Goal: Information Seeking & Learning: Find specific fact

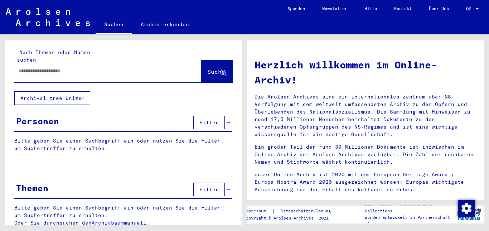
type input "**********"
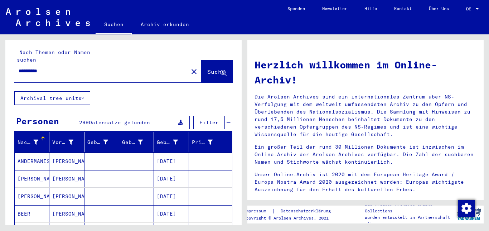
scroll to position [36, 0]
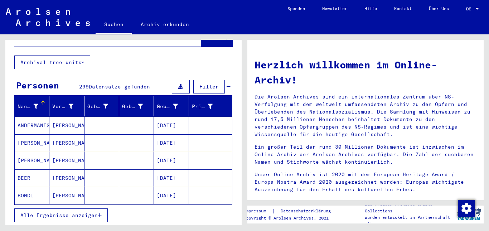
click at [34, 104] on icon at bounding box center [35, 106] width 5 height 5
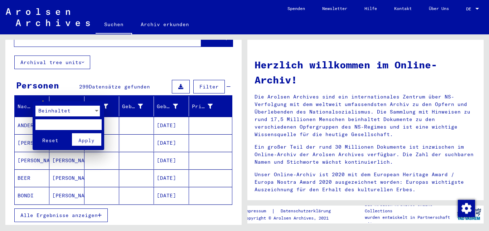
click at [44, 125] on input "text" at bounding box center [68, 124] width 66 height 11
type input "*****"
click at [35, 133] on button "Reset" at bounding box center [50, 139] width 30 height 13
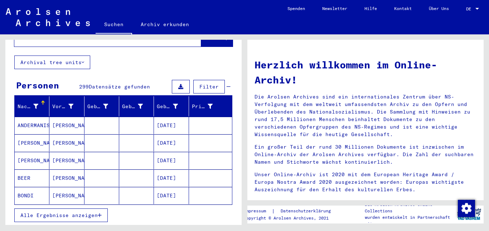
click at [45, 212] on span "Alle Ergebnisse anzeigen" at bounding box center [58, 215] width 77 height 6
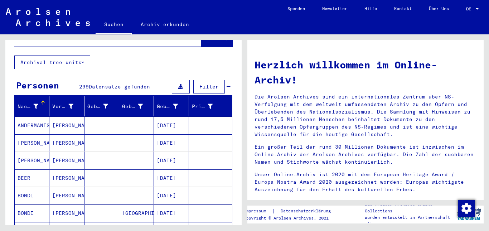
click at [36, 103] on div at bounding box center [35, 107] width 5 height 8
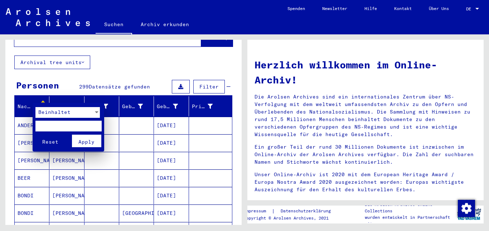
click at [44, 126] on input "text" at bounding box center [68, 126] width 66 height 11
type input "*****"
click at [80, 142] on span "Apply" at bounding box center [86, 142] width 16 height 6
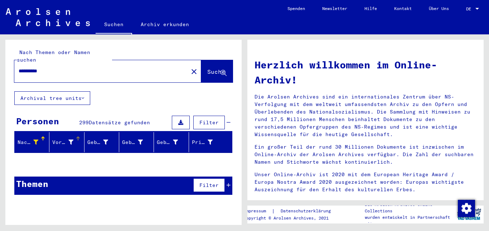
scroll to position [0, 0]
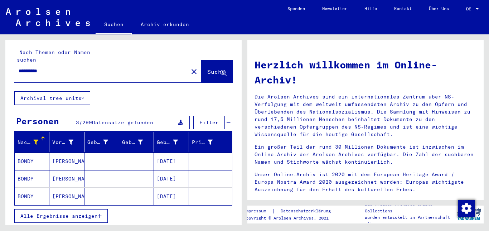
click at [56, 213] on span "Alle Ergebnisse anzeigen" at bounding box center [58, 216] width 77 height 6
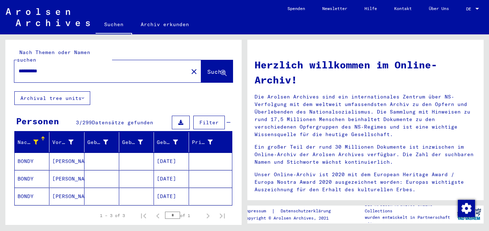
drag, startPoint x: 32, startPoint y: 64, endPoint x: 2, endPoint y: 64, distance: 29.4
click at [2, 64] on div "**********" at bounding box center [122, 129] width 245 height 191
type input "**********"
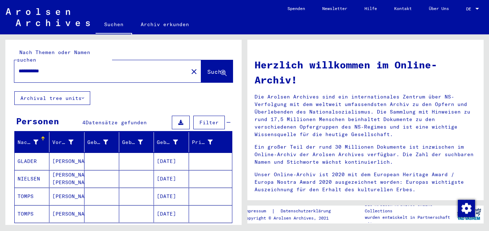
click at [34, 140] on icon at bounding box center [35, 142] width 5 height 5
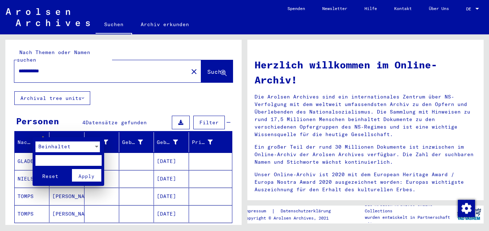
click at [40, 161] on input "text" at bounding box center [68, 160] width 66 height 11
type input "*****"
click at [82, 173] on span "Apply" at bounding box center [86, 176] width 16 height 6
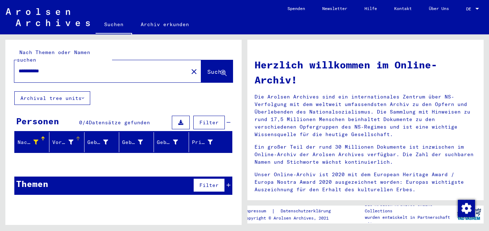
click at [68, 139] on div at bounding box center [70, 143] width 5 height 8
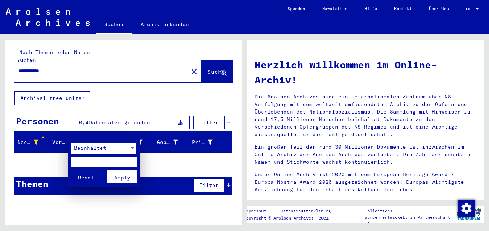
click at [38, 159] on div at bounding box center [244, 115] width 489 height 231
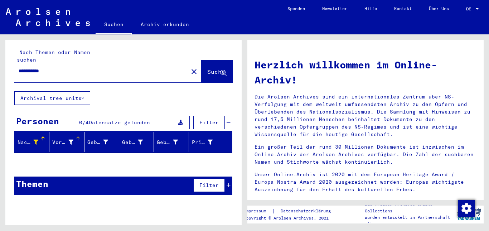
click at [24, 139] on div "Nachname" at bounding box center [28, 143] width 21 height 8
click at [34, 140] on icon at bounding box center [35, 142] width 5 height 5
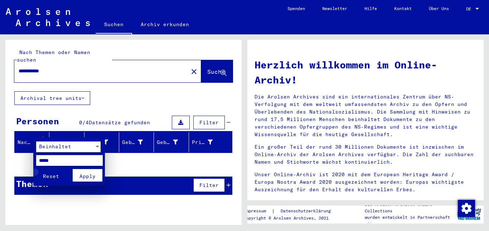
click at [58, 176] on span "Reset" at bounding box center [51, 176] width 16 height 6
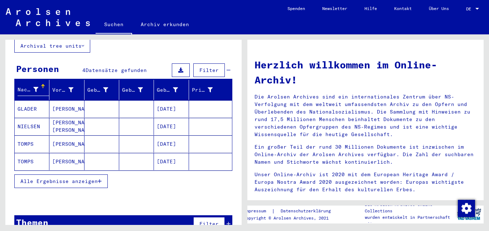
scroll to position [61, 0]
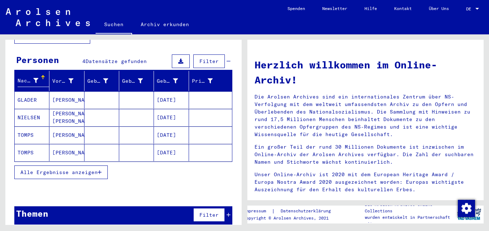
click at [59, 169] on span "Alle Ergebnisse anzeigen" at bounding box center [58, 172] width 77 height 6
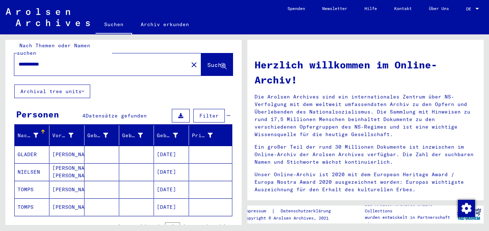
scroll to position [0, 0]
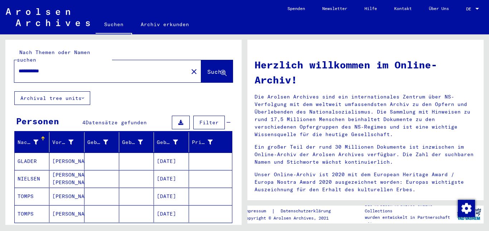
drag, startPoint x: 34, startPoint y: 61, endPoint x: 30, endPoint y: 85, distance: 24.4
click at [0, 46] on div "**********" at bounding box center [122, 129] width 245 height 191
type input "**********"
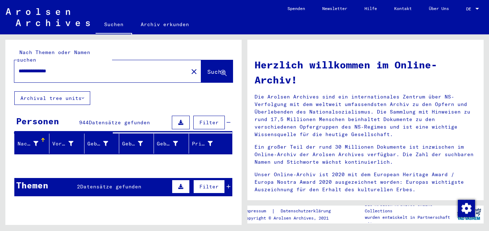
click at [95, 183] on div "Themen 2 Datensätze gefunden Filter" at bounding box center [123, 187] width 218 height 18
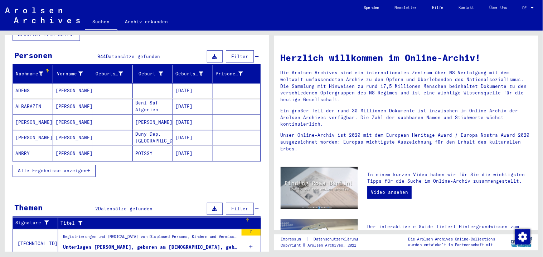
scroll to position [59, 0]
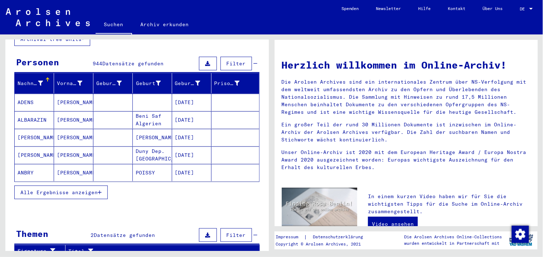
click at [38, 81] on icon at bounding box center [40, 83] width 5 height 5
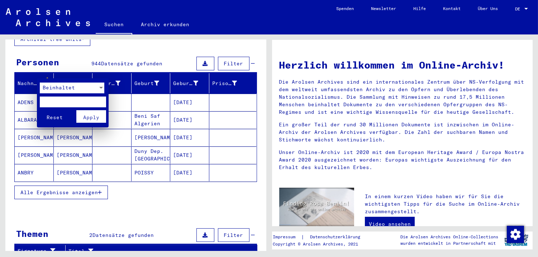
click at [63, 101] on input "text" at bounding box center [73, 101] width 66 height 11
type input "*****"
click at [90, 117] on span "Apply" at bounding box center [91, 117] width 16 height 6
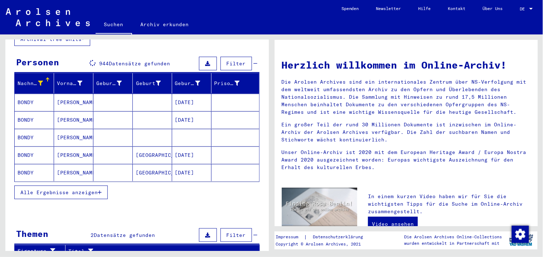
click at [48, 189] on span "Alle Ergebnisse anzeigen" at bounding box center [58, 192] width 77 height 6
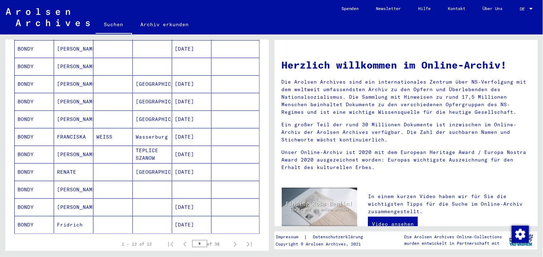
scroll to position [139, 0]
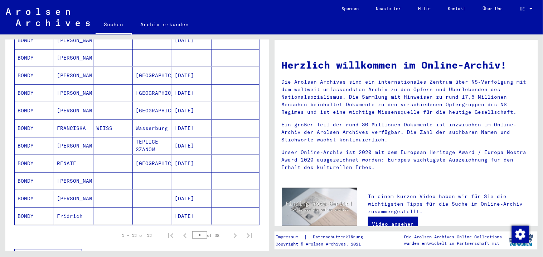
click at [67, 172] on mat-cell "[PERSON_NAME]" at bounding box center [73, 180] width 39 height 17
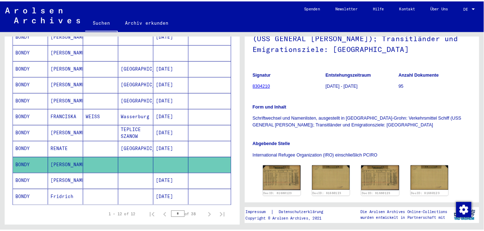
scroll to position [80, 0]
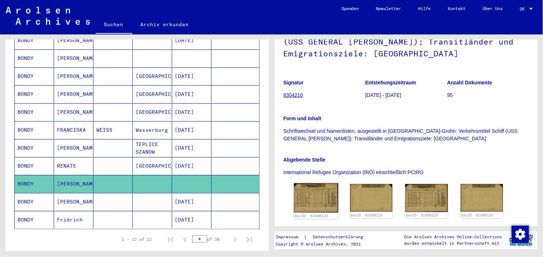
click at [320, 186] on img at bounding box center [316, 197] width 44 height 29
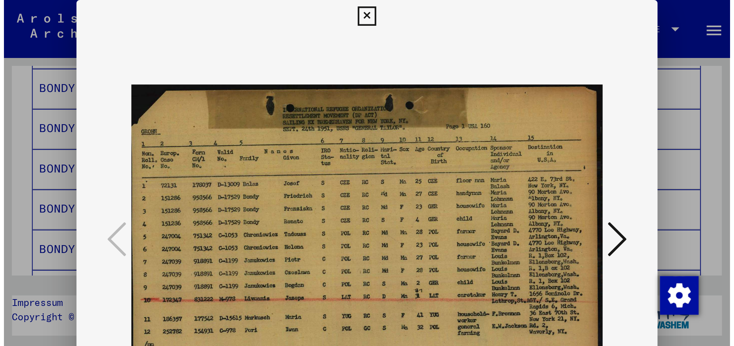
scroll to position [142, 0]
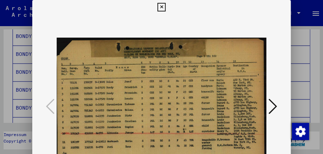
click at [158, 6] on icon at bounding box center [161, 7] width 8 height 9
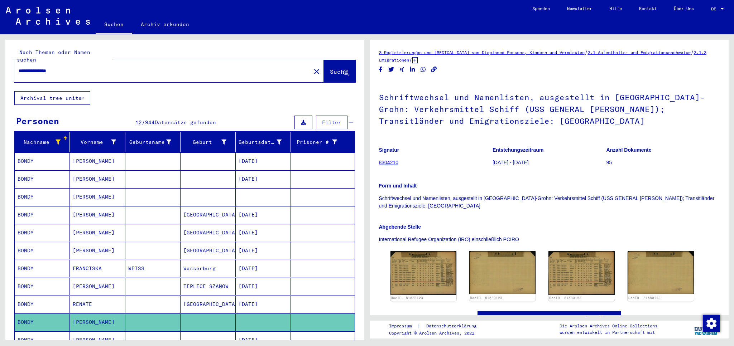
scroll to position [0, 0]
drag, startPoint x: 49, startPoint y: 63, endPoint x: 0, endPoint y: 62, distance: 49.4
click at [0, 54] on div "**********" at bounding box center [183, 187] width 367 height 306
type input "**********"
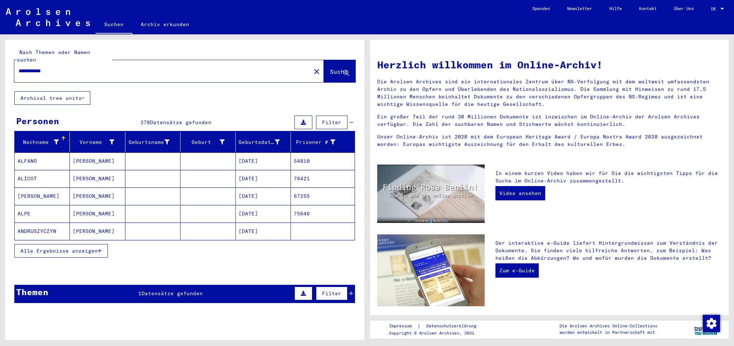
click at [125, 231] on div "Themen 1 Datensätze gefunden Filter" at bounding box center [184, 294] width 341 height 18
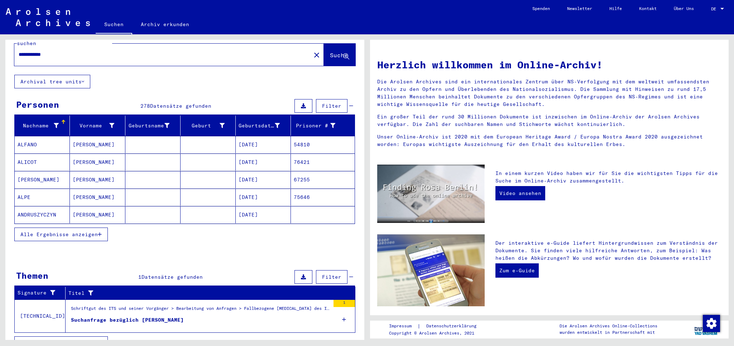
scroll to position [26, 0]
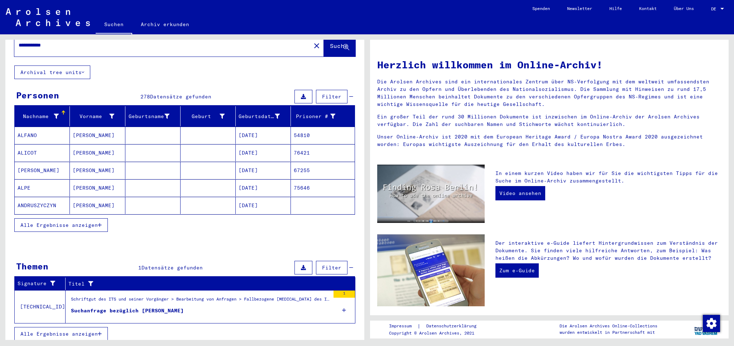
click at [158, 231] on div "Schriftgut des ITS und seiner Vorgänger > Bearbeitung von Anfragen > Fallbezoge…" at bounding box center [200, 301] width 259 height 10
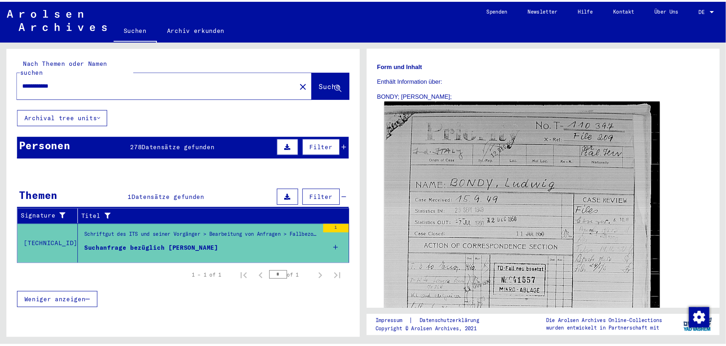
scroll to position [107, 0]
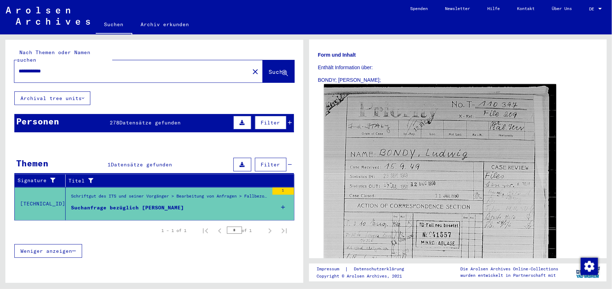
click at [423, 180] on img at bounding box center [439, 242] width 232 height 316
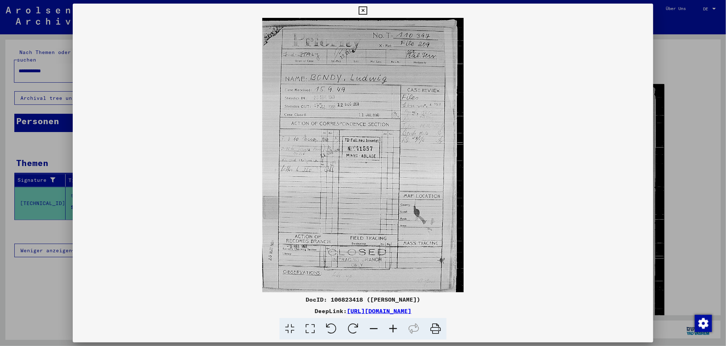
click at [392, 231] on icon at bounding box center [392, 329] width 19 height 22
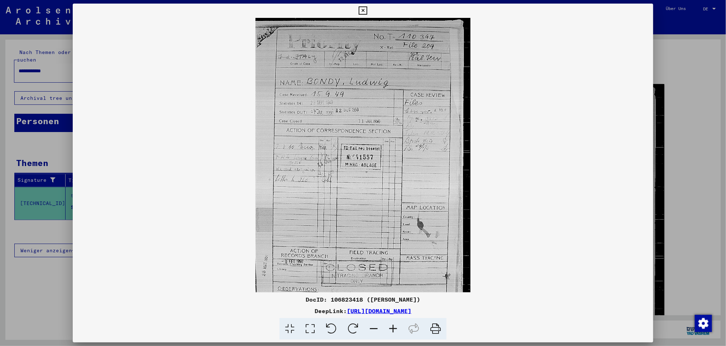
click at [392, 231] on icon at bounding box center [392, 329] width 19 height 22
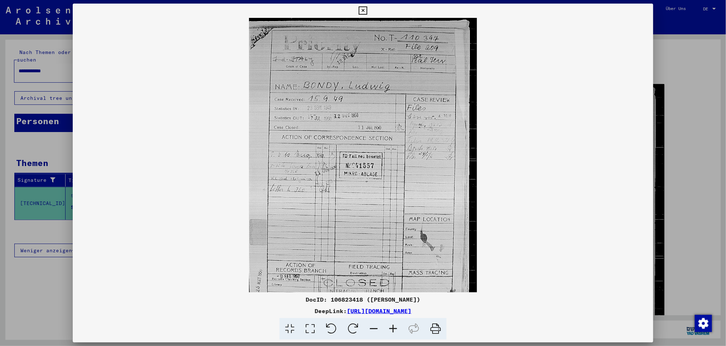
click at [392, 231] on icon at bounding box center [392, 329] width 19 height 22
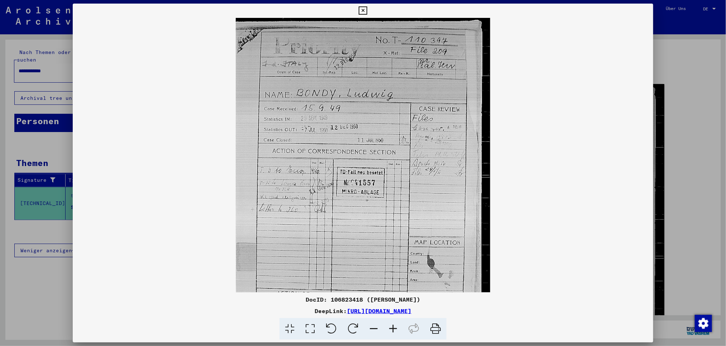
click at [392, 231] on icon at bounding box center [392, 329] width 19 height 22
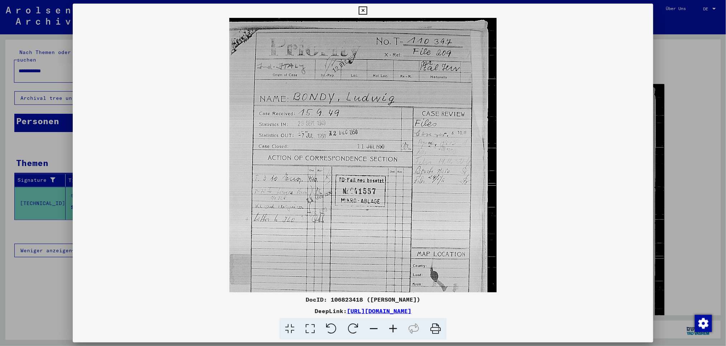
click at [392, 231] on icon at bounding box center [392, 329] width 19 height 22
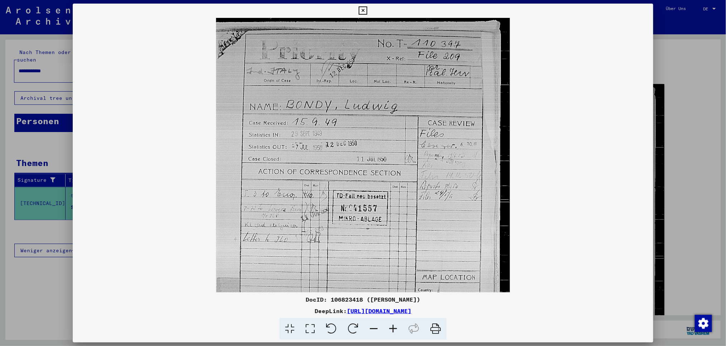
click at [392, 231] on icon at bounding box center [392, 329] width 19 height 22
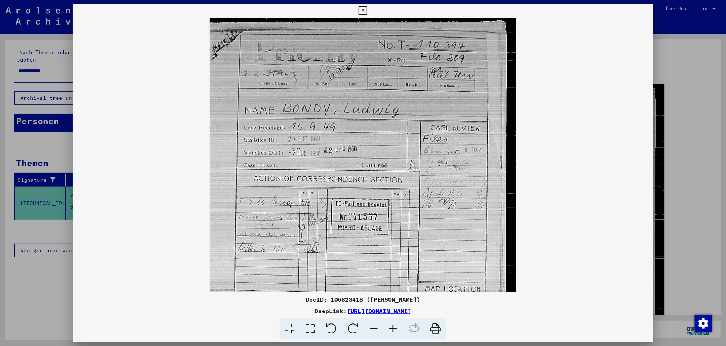
click at [392, 231] on icon at bounding box center [392, 329] width 19 height 22
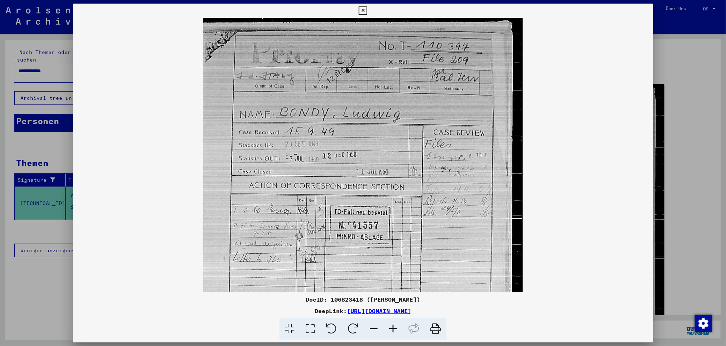
click at [392, 231] on icon at bounding box center [392, 329] width 19 height 22
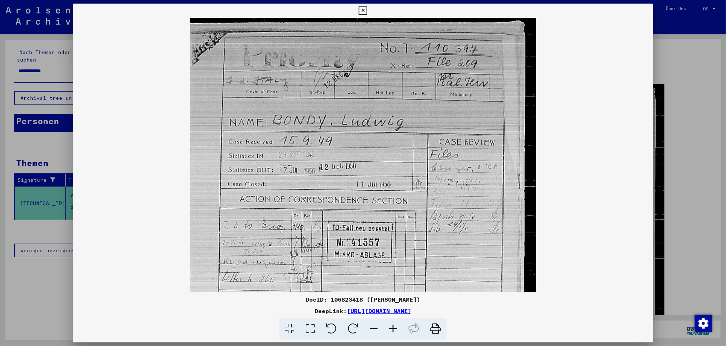
click at [392, 231] on icon at bounding box center [392, 329] width 19 height 22
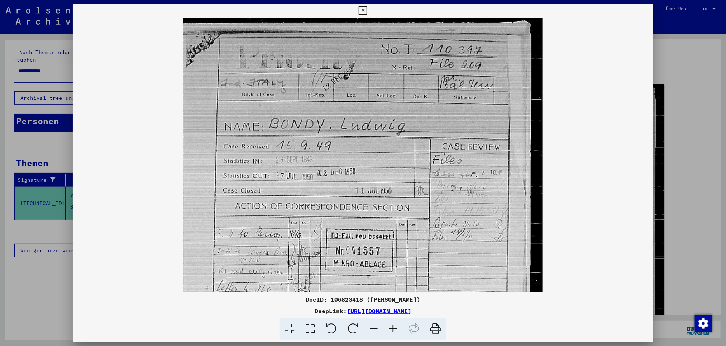
click at [392, 231] on icon at bounding box center [392, 329] width 19 height 22
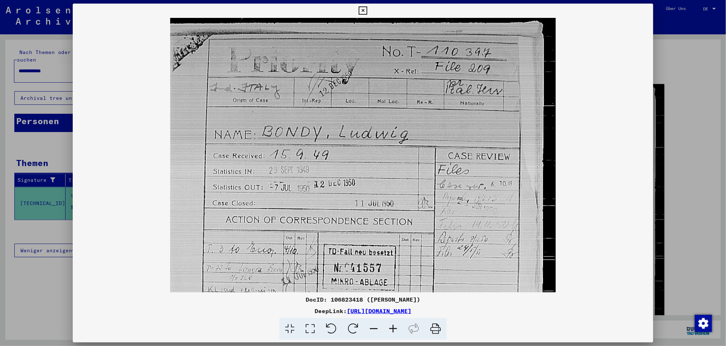
click at [392, 231] on icon at bounding box center [392, 329] width 19 height 22
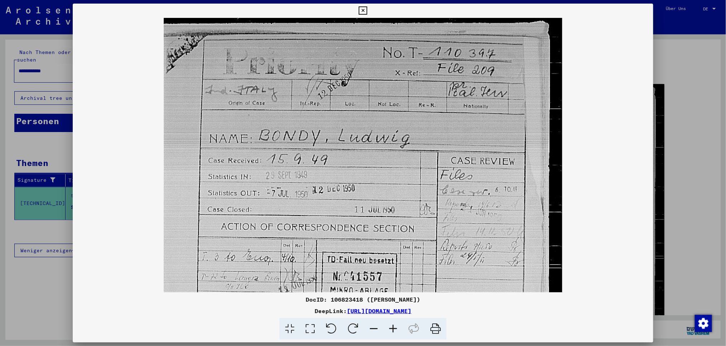
click at [392, 231] on icon at bounding box center [392, 329] width 19 height 22
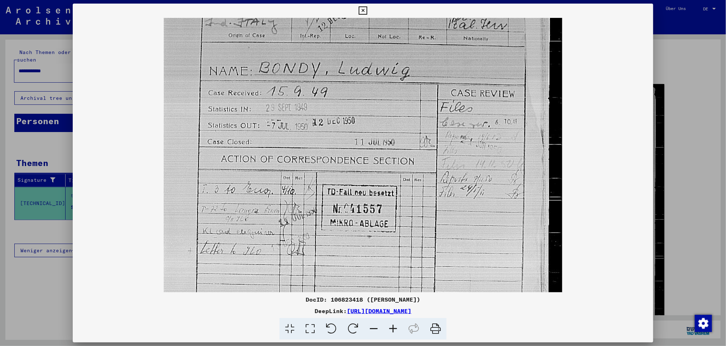
scroll to position [88, 0]
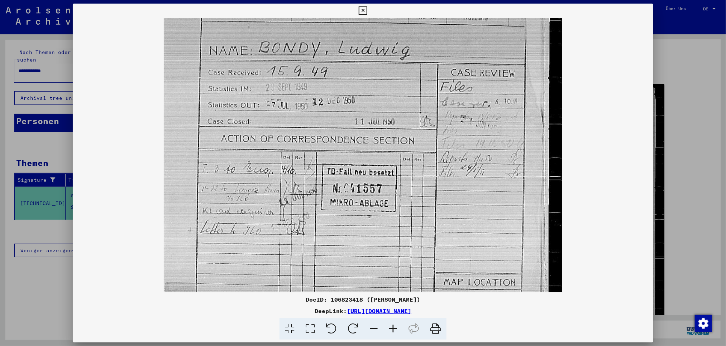
drag, startPoint x: 358, startPoint y: 261, endPoint x: 358, endPoint y: 173, distance: 88.1
click at [358, 173] on img at bounding box center [363, 201] width 399 height 543
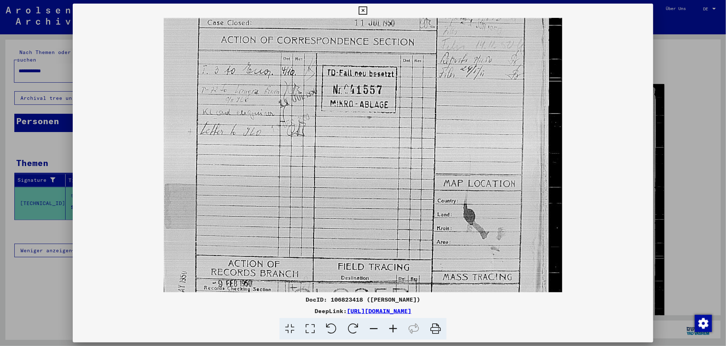
scroll to position [224, 0]
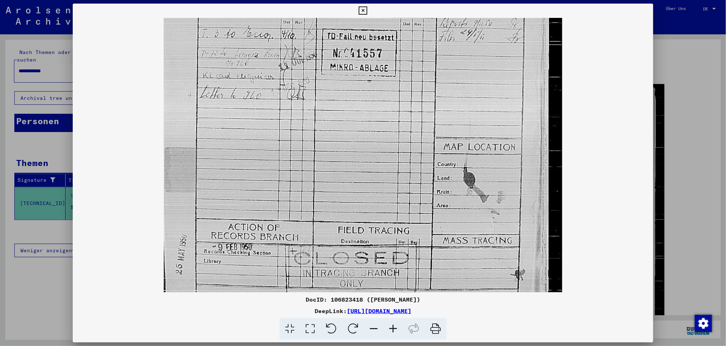
drag, startPoint x: 351, startPoint y: 241, endPoint x: 357, endPoint y: 107, distance: 134.1
click at [357, 107] on img at bounding box center [363, 65] width 399 height 543
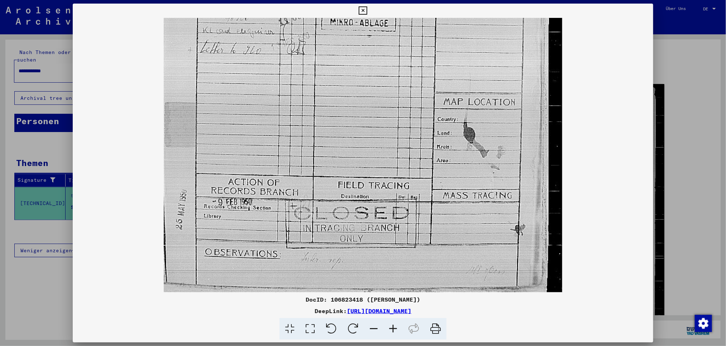
drag, startPoint x: 340, startPoint y: 216, endPoint x: 340, endPoint y: 112, distance: 104.2
click at [340, 112] on img at bounding box center [363, 20] width 399 height 543
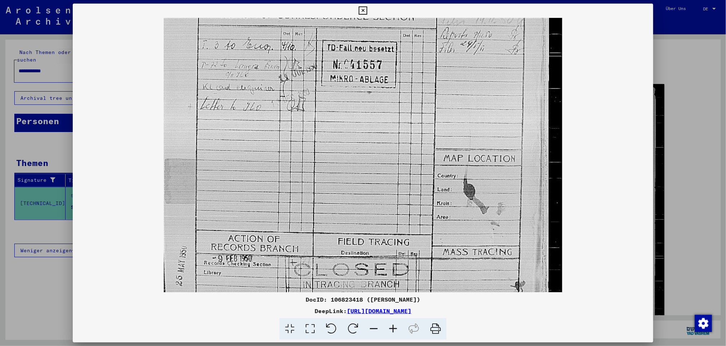
scroll to position [174, 0]
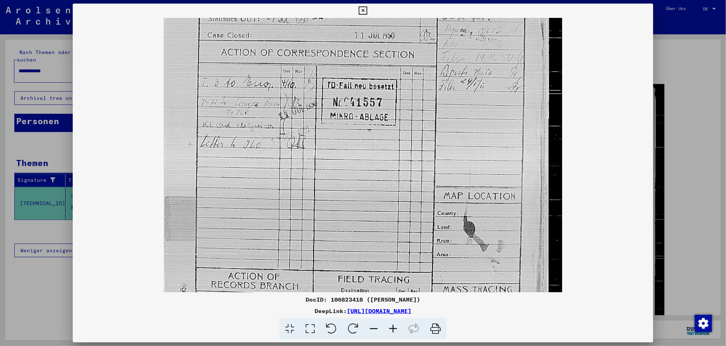
drag, startPoint x: 348, startPoint y: 76, endPoint x: 333, endPoint y: 170, distance: 95.1
click at [333, 170] on img at bounding box center [363, 114] width 399 height 543
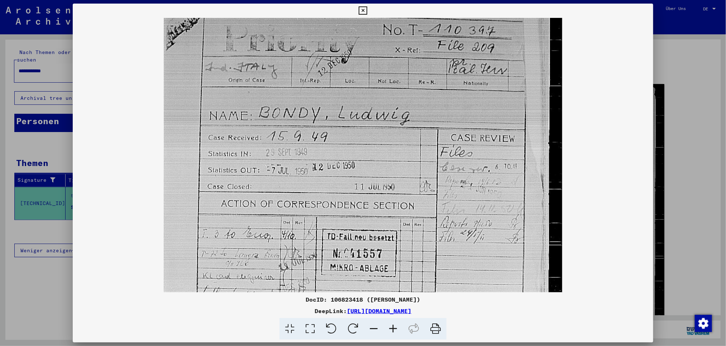
scroll to position [1, 0]
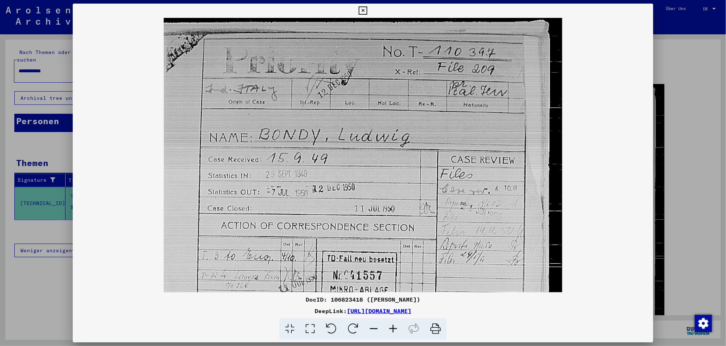
drag, startPoint x: 411, startPoint y: 99, endPoint x: 342, endPoint y: 272, distance: 186.5
click at [342, 231] on img at bounding box center [363, 288] width 399 height 543
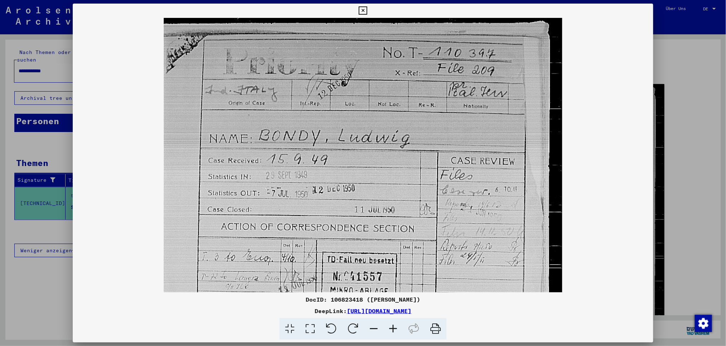
drag, startPoint x: 351, startPoint y: 139, endPoint x: 348, endPoint y: 157, distance: 18.2
click at [348, 157] on img at bounding box center [363, 289] width 399 height 543
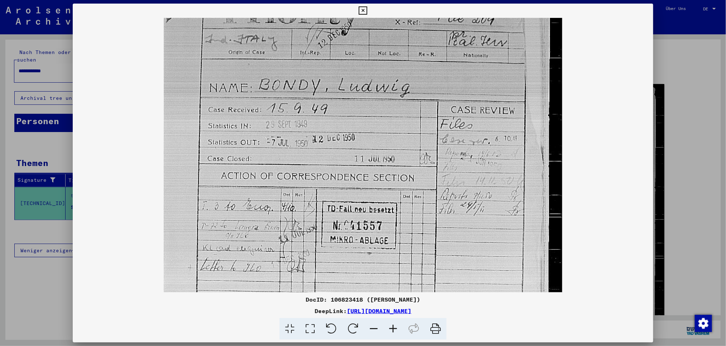
scroll to position [52, 0]
drag, startPoint x: 321, startPoint y: 244, endPoint x: 325, endPoint y: 192, distance: 52.4
click at [325, 192] on img at bounding box center [363, 237] width 399 height 543
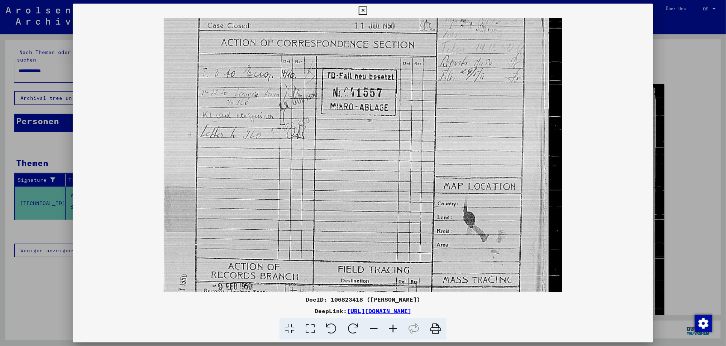
drag, startPoint x: 331, startPoint y: 245, endPoint x: 338, endPoint y: 172, distance: 73.4
click at [340, 113] on img at bounding box center [363, 105] width 399 height 543
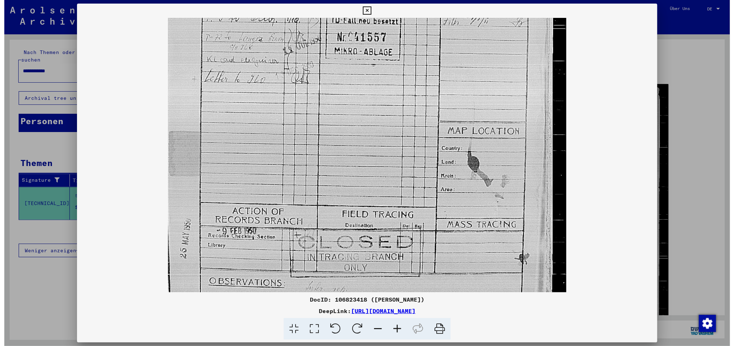
scroll to position [263, 0]
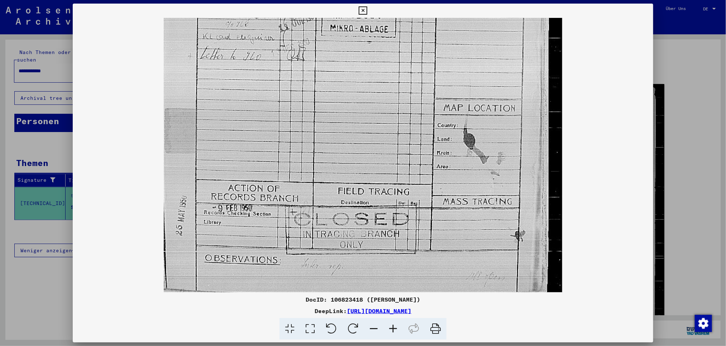
drag, startPoint x: 341, startPoint y: 220, endPoint x: 350, endPoint y: 142, distance: 79.0
click at [350, 142] on img at bounding box center [363, 26] width 399 height 543
click at [360, 11] on icon at bounding box center [363, 10] width 8 height 9
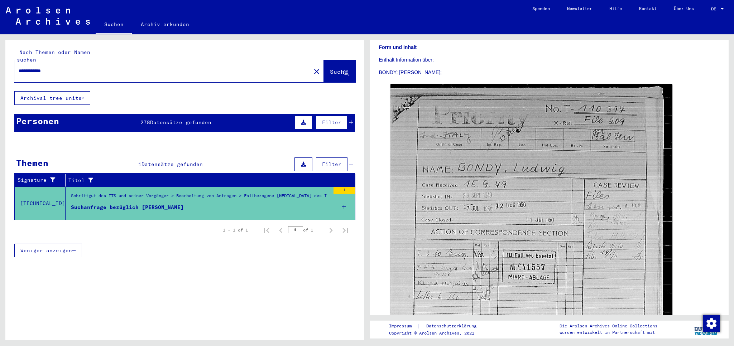
click at [119, 114] on div "Personen 278 Datensätze gefunden Filter" at bounding box center [184, 123] width 341 height 18
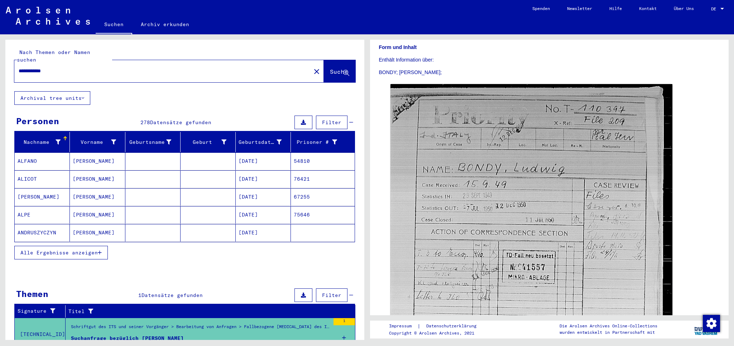
click at [57, 140] on icon at bounding box center [58, 142] width 5 height 5
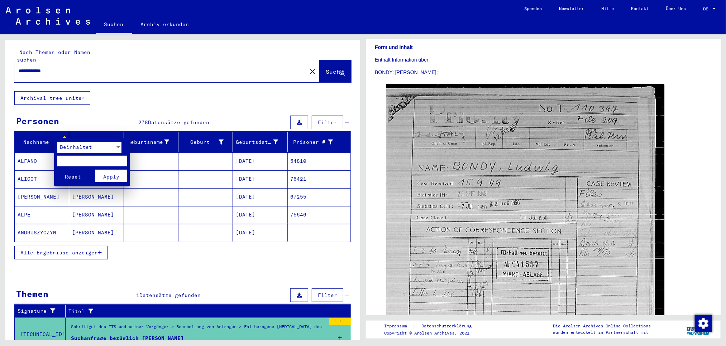
click at [75, 159] on input "text" at bounding box center [92, 161] width 70 height 11
type input "*****"
click at [57, 170] on button "Reset" at bounding box center [73, 176] width 32 height 13
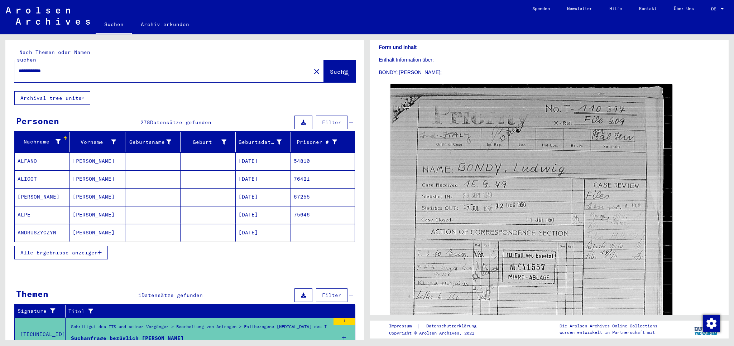
click at [56, 139] on icon at bounding box center [58, 141] width 5 height 5
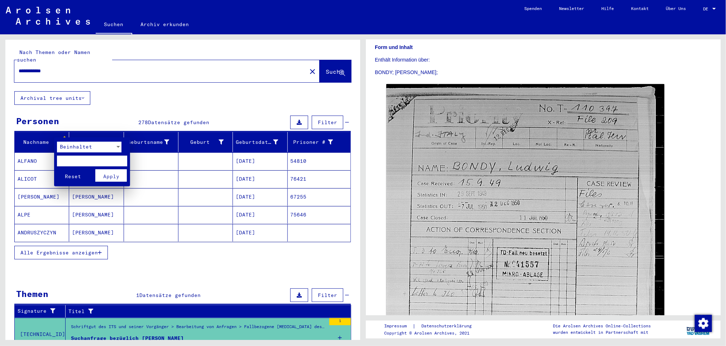
click at [91, 156] on input "text" at bounding box center [92, 161] width 70 height 11
type input "*****"
click at [110, 176] on span "Apply" at bounding box center [111, 176] width 16 height 6
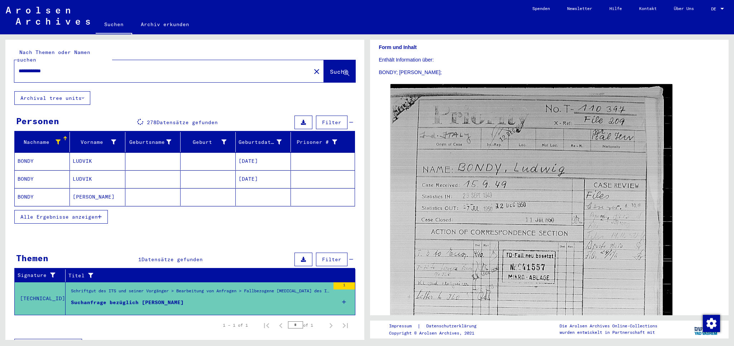
click at [67, 214] on span "Alle Ergebnisse anzeigen" at bounding box center [58, 217] width 77 height 6
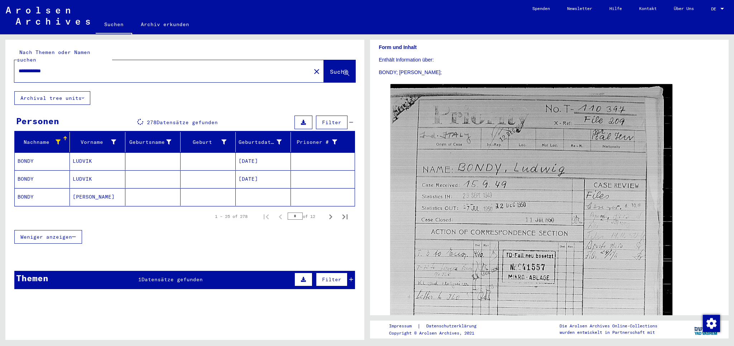
click at [106, 192] on mat-cell "[PERSON_NAME]" at bounding box center [97, 197] width 55 height 18
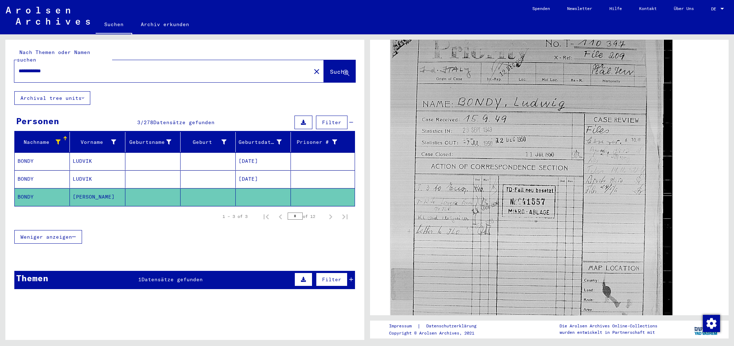
click at [101, 172] on mat-cell "LUDVIK" at bounding box center [97, 180] width 55 height 18
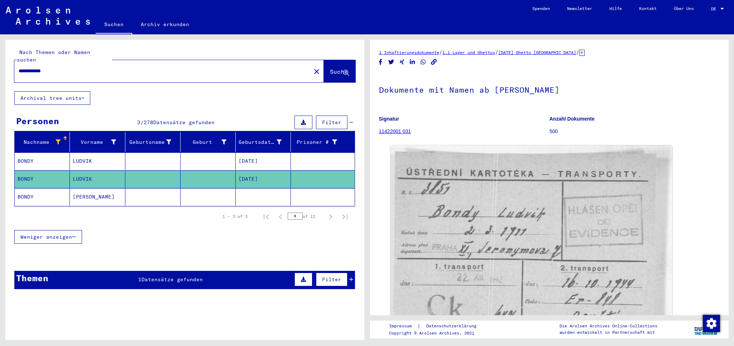
click at [102, 153] on mat-cell "LUDVIK" at bounding box center [97, 162] width 55 height 18
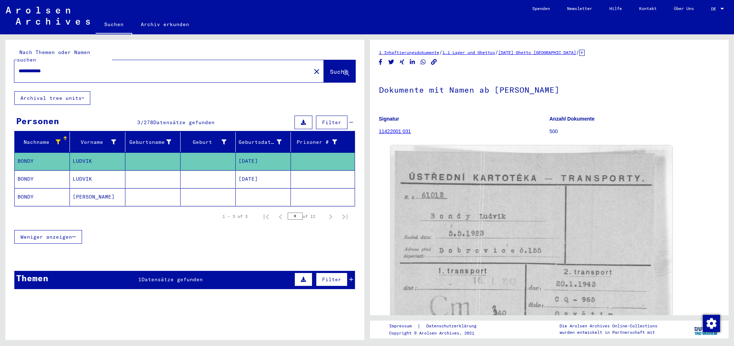
drag, startPoint x: 39, startPoint y: 62, endPoint x: 97, endPoint y: 67, distance: 57.9
click at [97, 67] on input "**********" at bounding box center [163, 71] width 288 height 8
type input "**********"
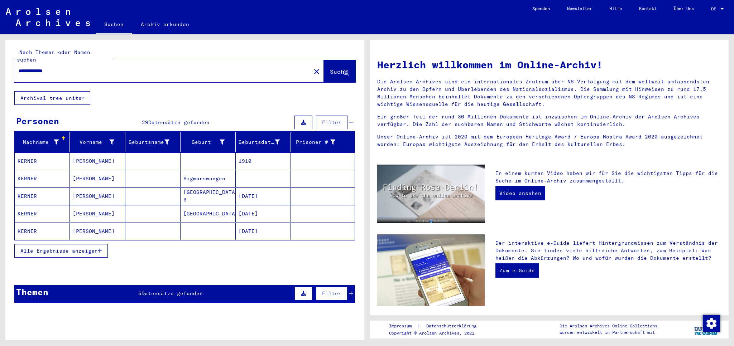
click at [54, 231] on button "Alle Ergebnisse anzeigen" at bounding box center [61, 251] width 94 height 14
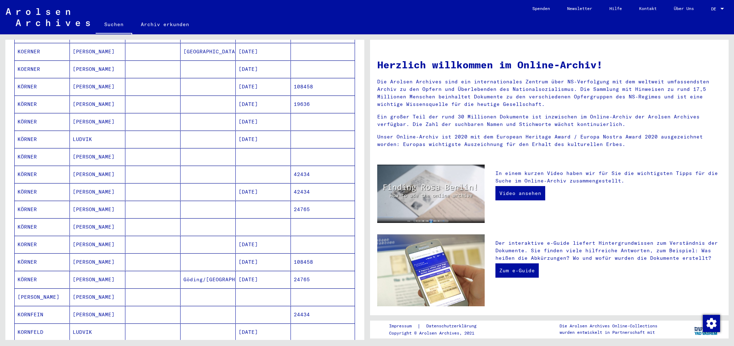
scroll to position [269, 0]
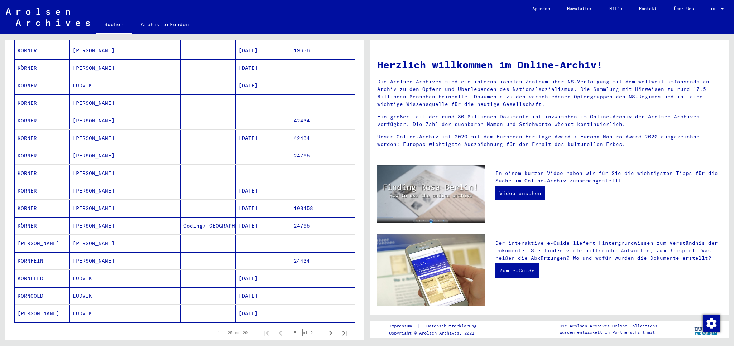
click at [243, 102] on mat-cell at bounding box center [263, 103] width 55 height 17
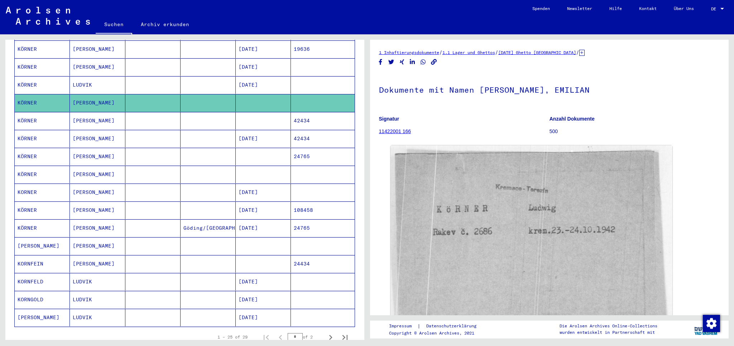
click at [196, 118] on mat-cell at bounding box center [208, 121] width 55 height 18
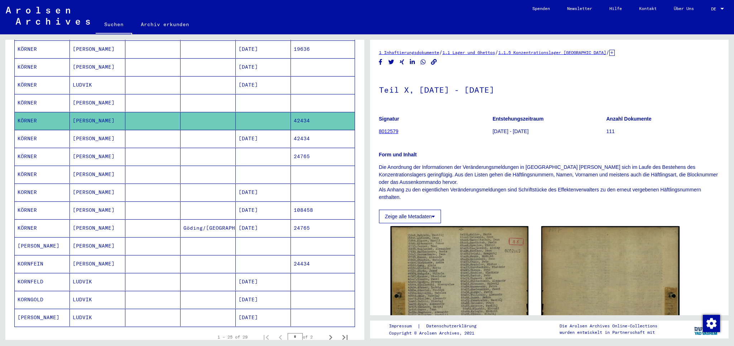
click at [193, 156] on mat-cell at bounding box center [208, 157] width 55 height 18
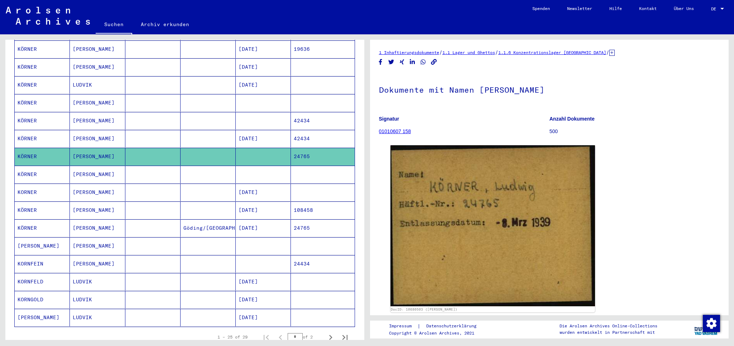
click at [192, 176] on mat-cell at bounding box center [208, 175] width 55 height 18
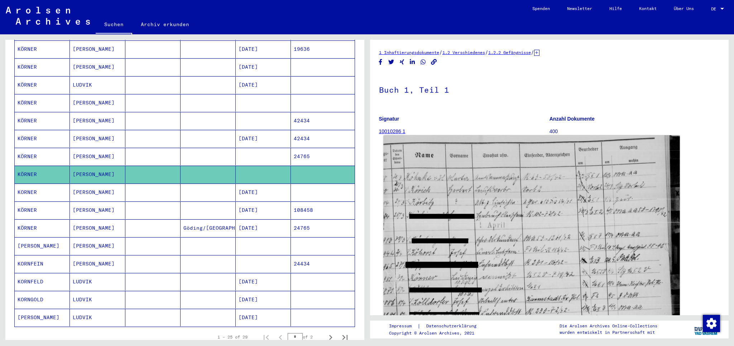
click at [489, 231] on img at bounding box center [531, 342] width 296 height 415
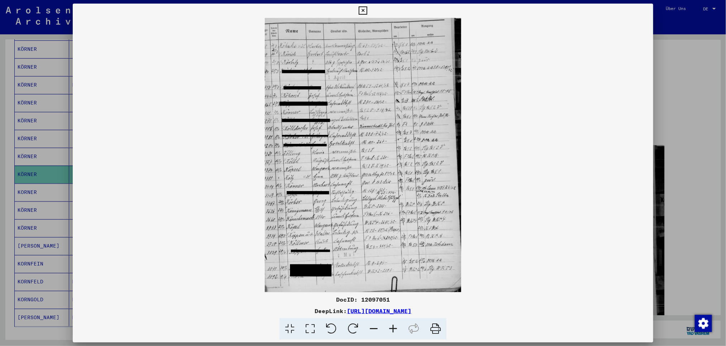
click at [392, 231] on icon at bounding box center [392, 329] width 19 height 22
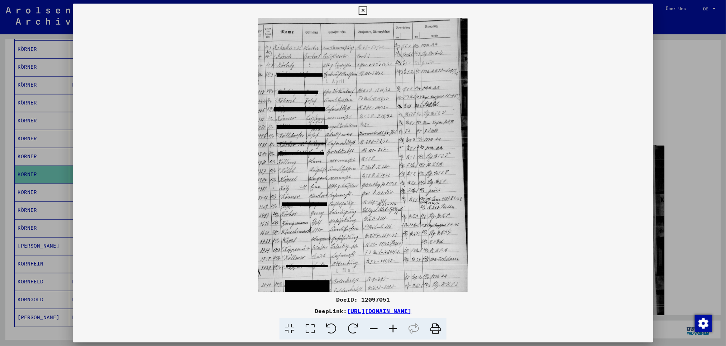
click at [392, 231] on icon at bounding box center [392, 329] width 19 height 22
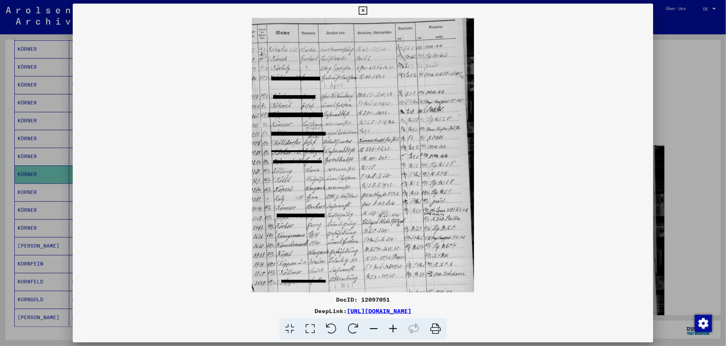
click at [392, 231] on icon at bounding box center [392, 329] width 19 height 22
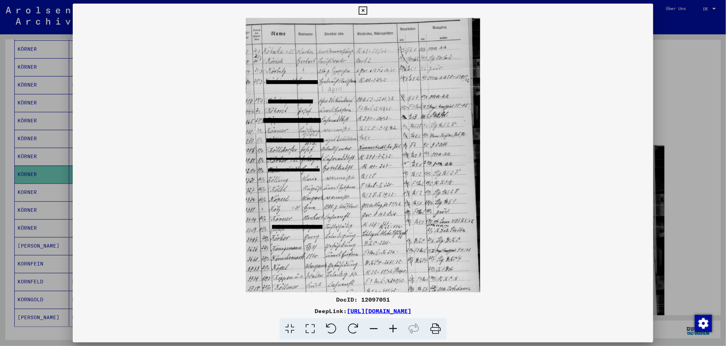
click at [392, 231] on icon at bounding box center [392, 329] width 19 height 22
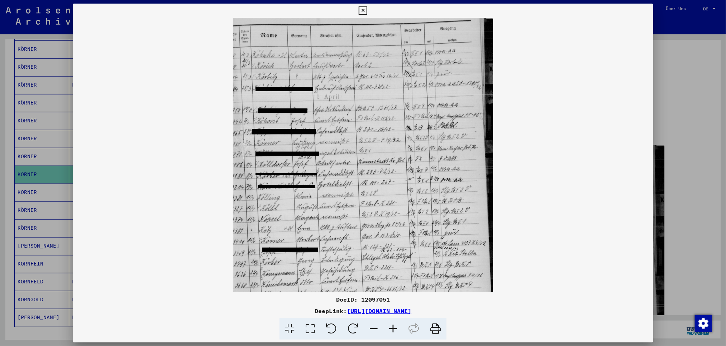
click at [392, 231] on icon at bounding box center [392, 329] width 19 height 22
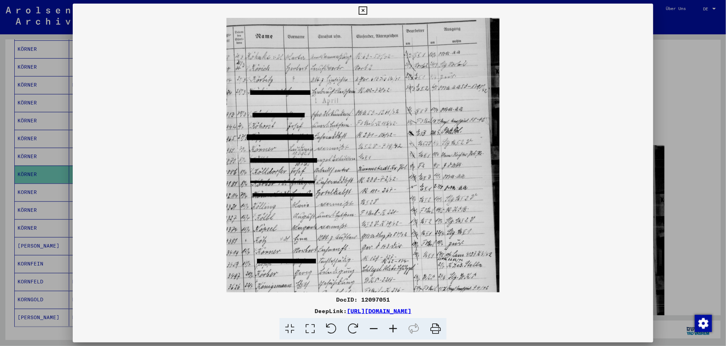
click at [392, 231] on icon at bounding box center [392, 329] width 19 height 22
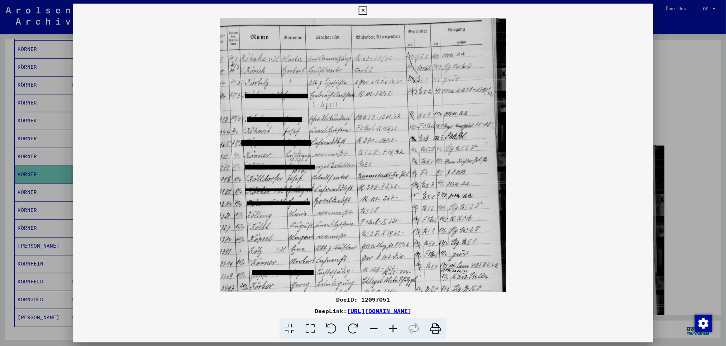
click at [392, 231] on icon at bounding box center [392, 329] width 19 height 22
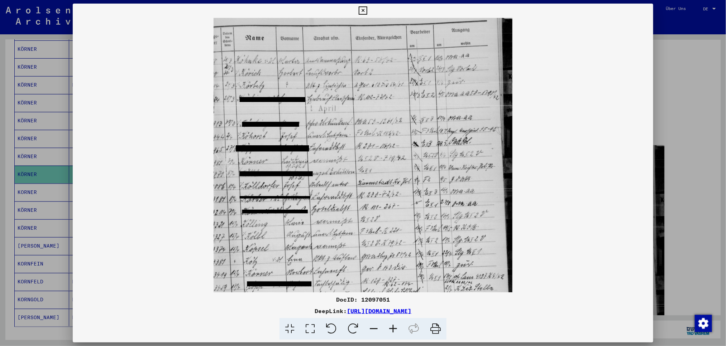
click at [392, 231] on icon at bounding box center [392, 329] width 19 height 22
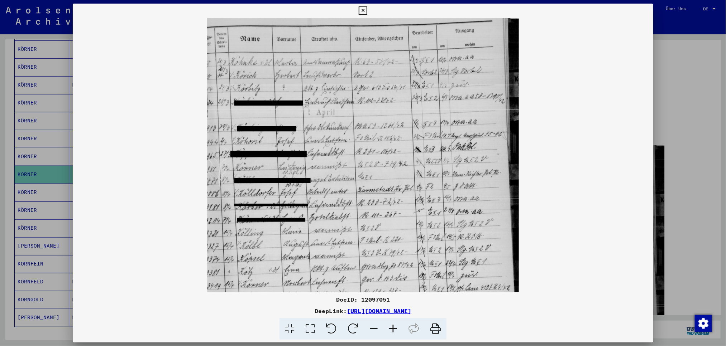
click at [392, 231] on icon at bounding box center [392, 329] width 19 height 22
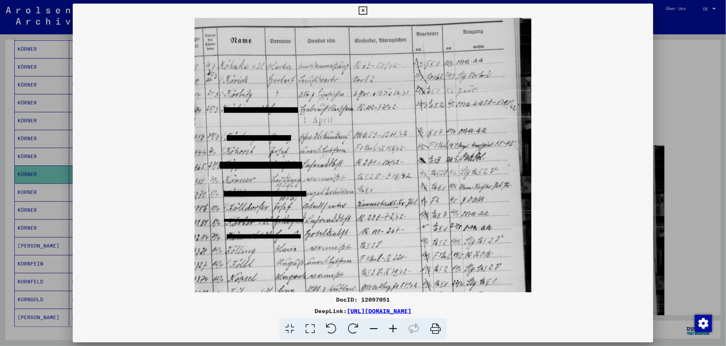
click at [392, 231] on icon at bounding box center [392, 329] width 19 height 22
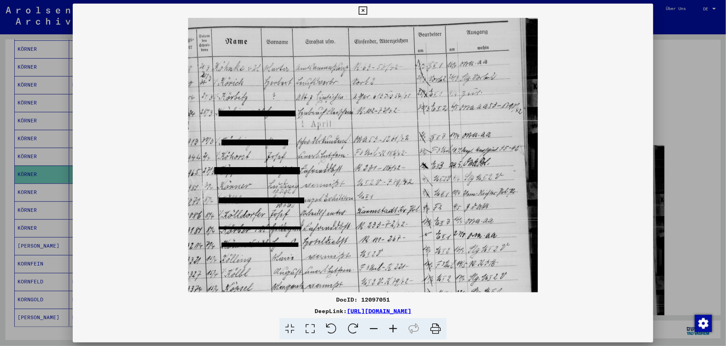
click at [392, 231] on icon at bounding box center [392, 329] width 19 height 22
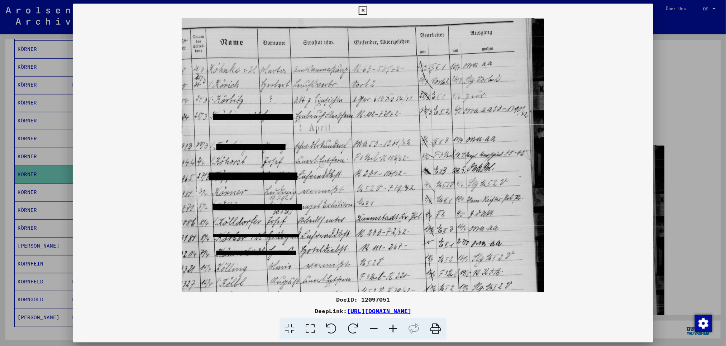
click at [392, 231] on icon at bounding box center [392, 329] width 19 height 22
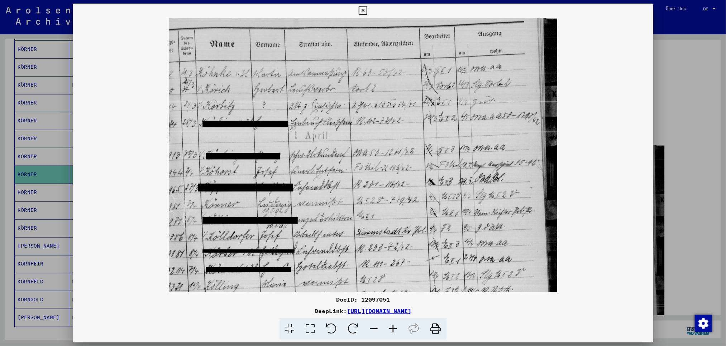
click at [392, 231] on icon at bounding box center [392, 329] width 19 height 22
click at [360, 8] on icon at bounding box center [363, 10] width 8 height 9
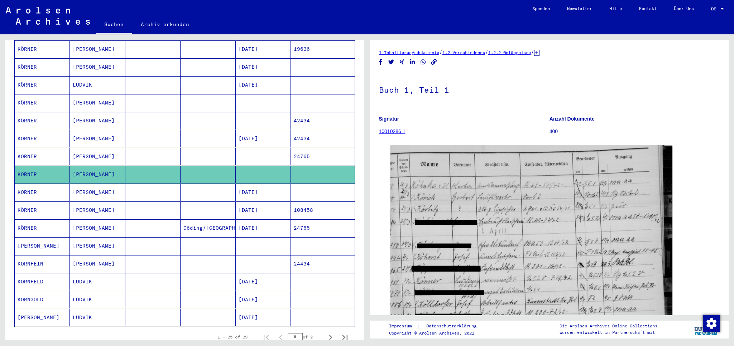
click at [101, 231] on mat-cell "[PERSON_NAME]" at bounding box center [97, 247] width 55 height 18
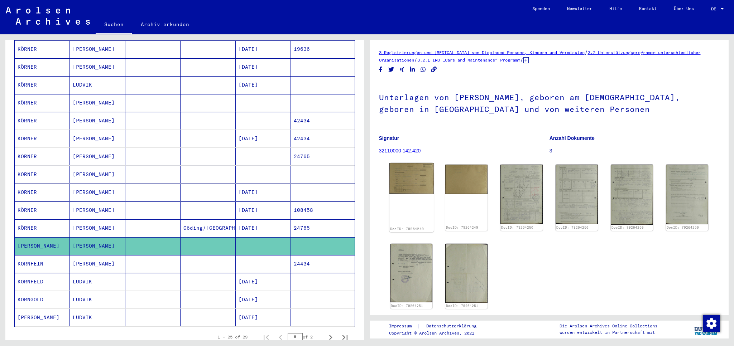
click at [413, 182] on img at bounding box center [411, 178] width 44 height 31
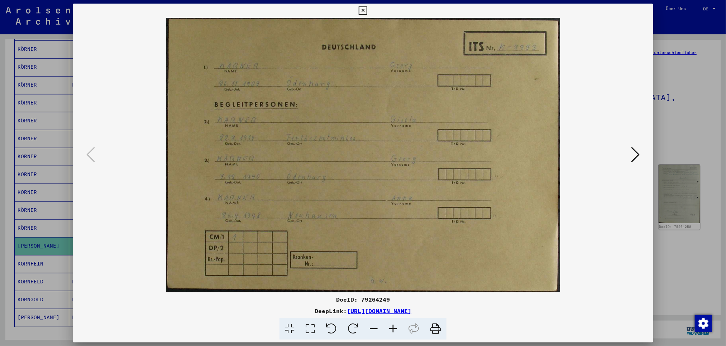
click at [365, 12] on icon at bounding box center [363, 10] width 8 height 9
